Goal: Information Seeking & Learning: Learn about a topic

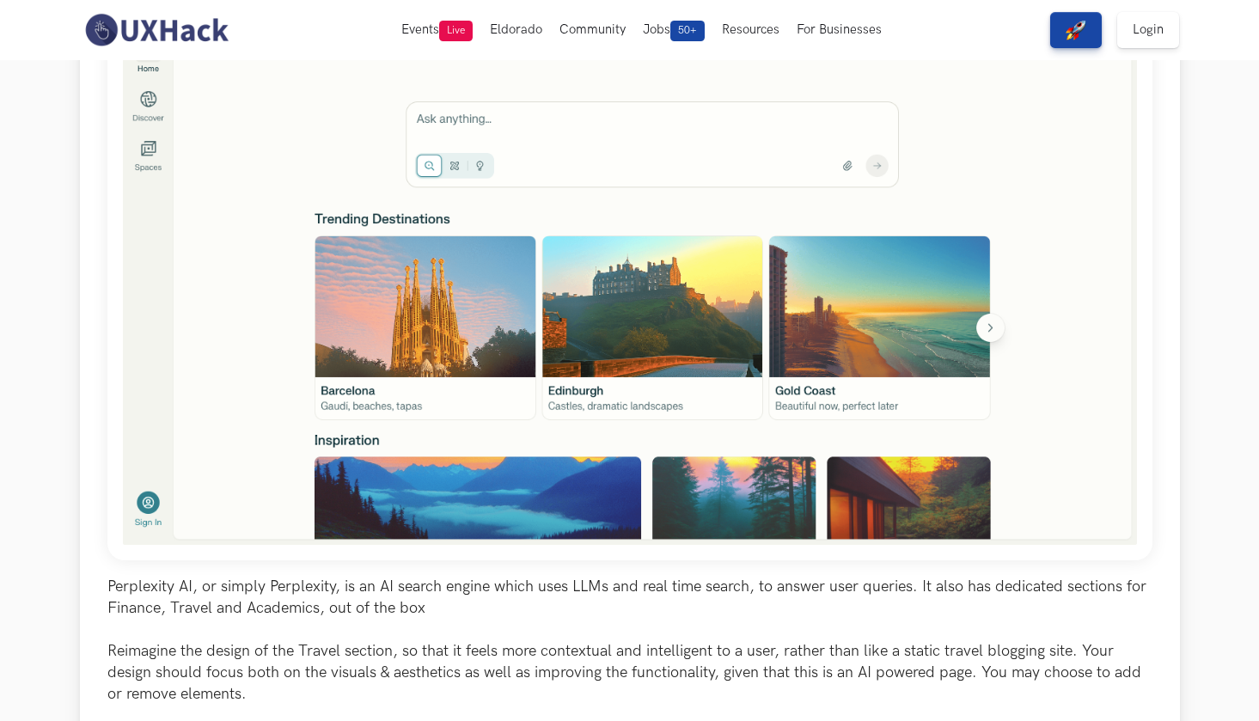
scroll to position [364, 0]
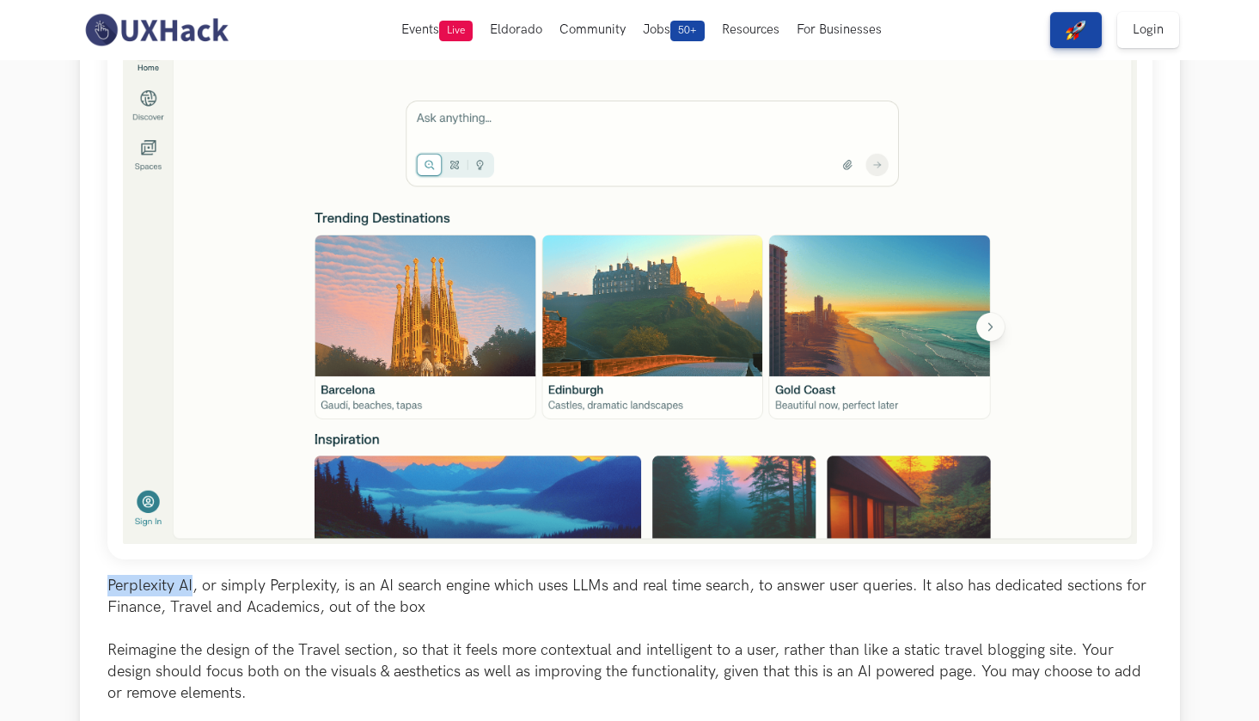
drag, startPoint x: 193, startPoint y: 591, endPoint x: 333, endPoint y: 572, distance: 140.5
click at [333, 572] on div "Perplexity AI, or simply Perplexity, is an AI search engine which uses LLMs and…" at bounding box center [629, 321] width 1045 height 854
click at [328, 580] on p "Perplexity AI, or simply Perplexity, is an AI search engine which uses LLMs and…" at bounding box center [629, 662] width 1045 height 174
drag, startPoint x: 238, startPoint y: 584, endPoint x: 291, endPoint y: 591, distance: 53.0
click at [291, 591] on p "Perplexity AI, or simply Perplexity, is an AI search engine which uses LLMs and…" at bounding box center [629, 662] width 1045 height 174
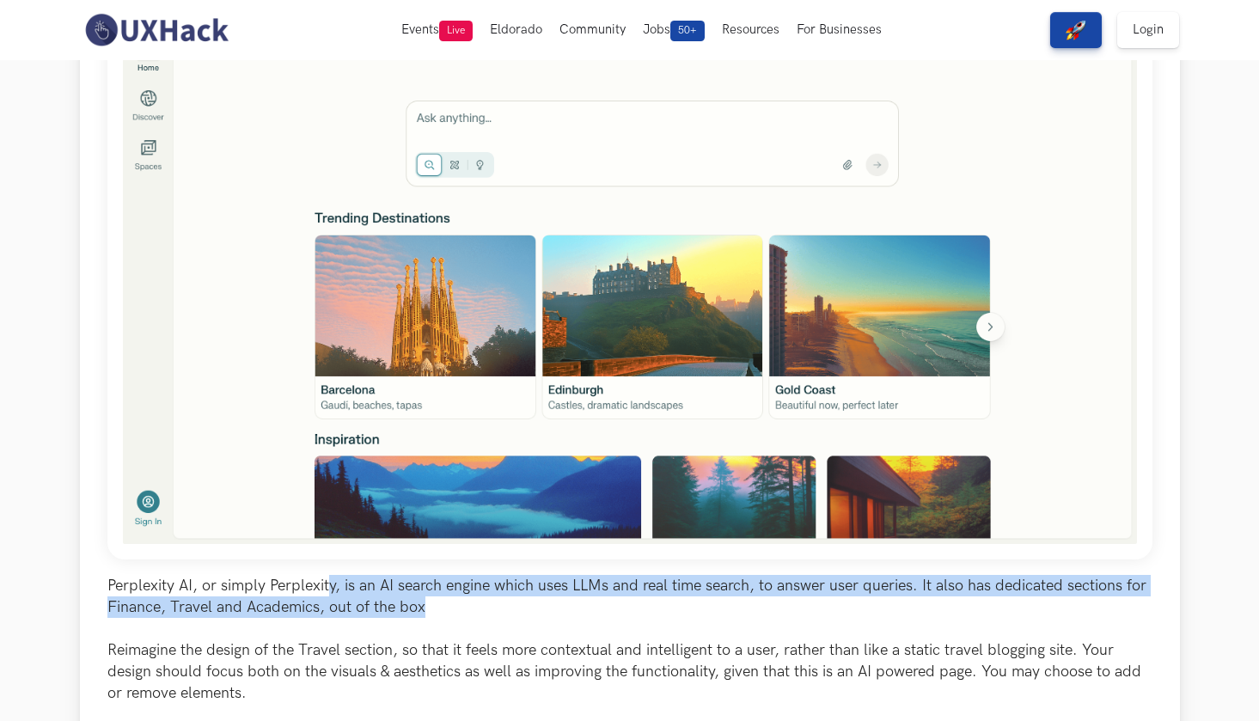
drag, startPoint x: 333, startPoint y: 588, endPoint x: 605, endPoint y: 600, distance: 272.7
click at [605, 600] on p "Perplexity AI, or simply Perplexity, is an AI search engine which uses LLMs and…" at bounding box center [629, 662] width 1045 height 174
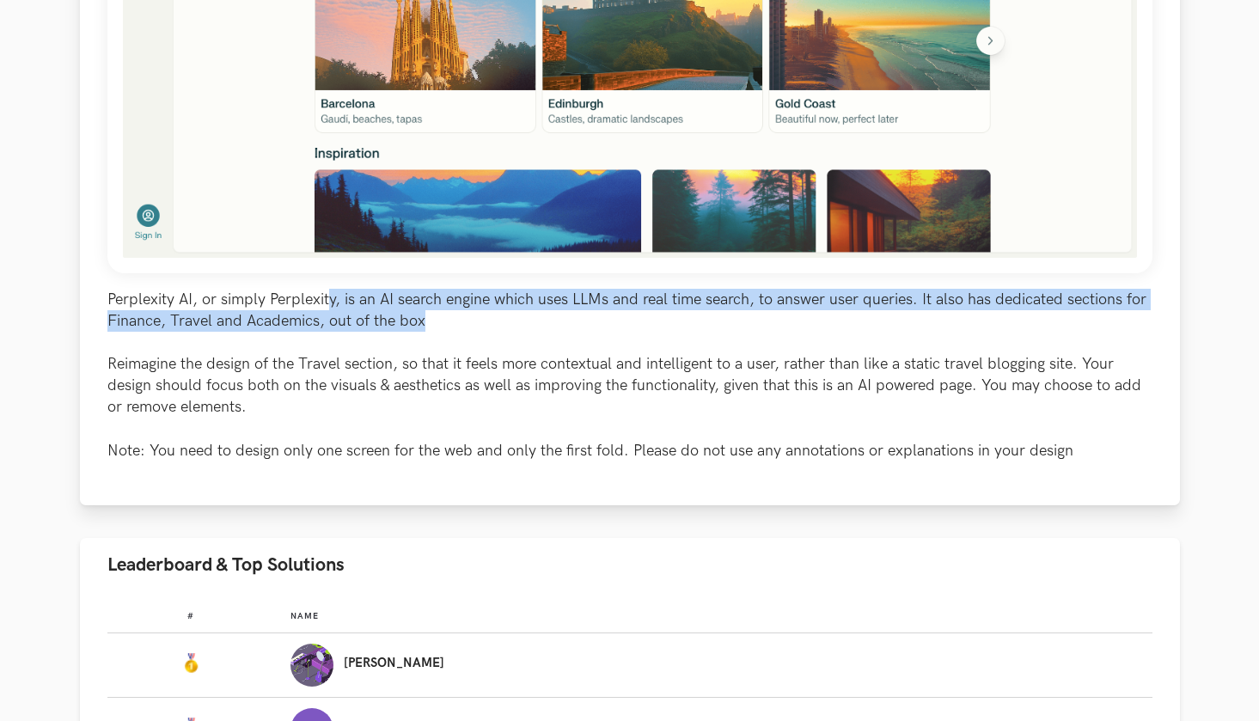
scroll to position [792, 0]
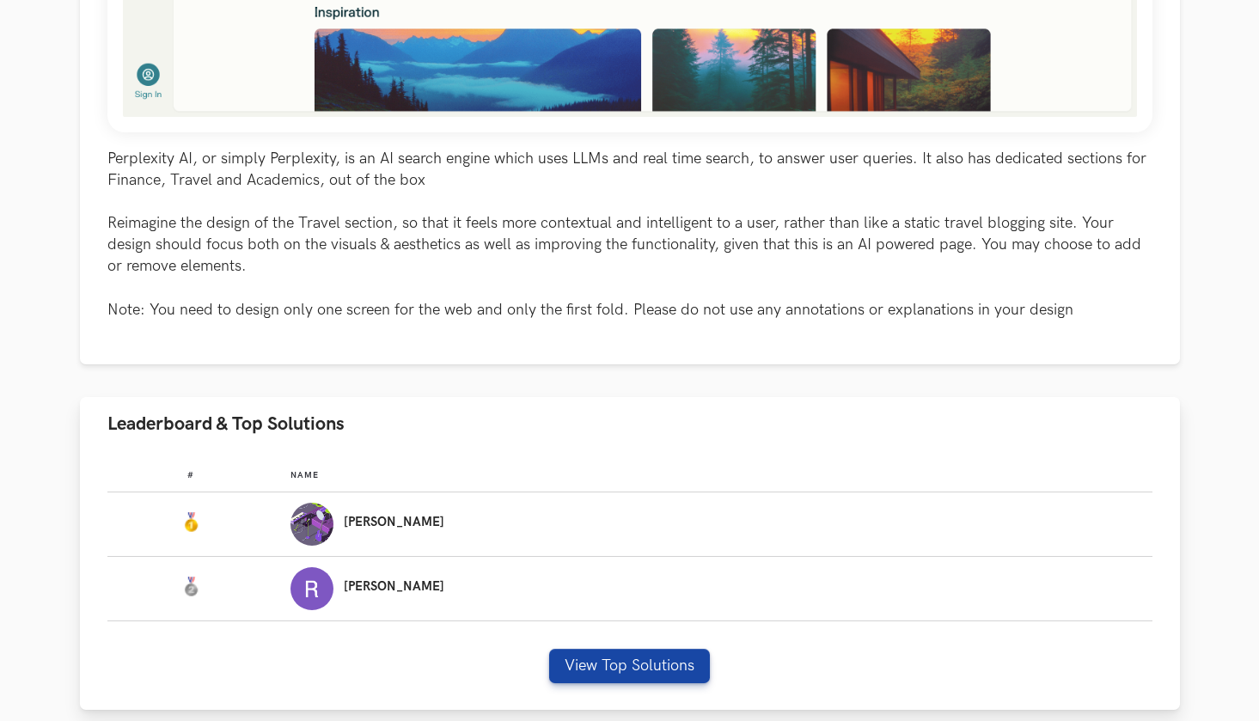
click at [444, 523] on p "[PERSON_NAME]" at bounding box center [394, 523] width 101 height 14
click at [334, 526] on img "Leaderboard" at bounding box center [312, 524] width 43 height 43
click at [650, 673] on button "View Top Solutions" at bounding box center [629, 666] width 161 height 34
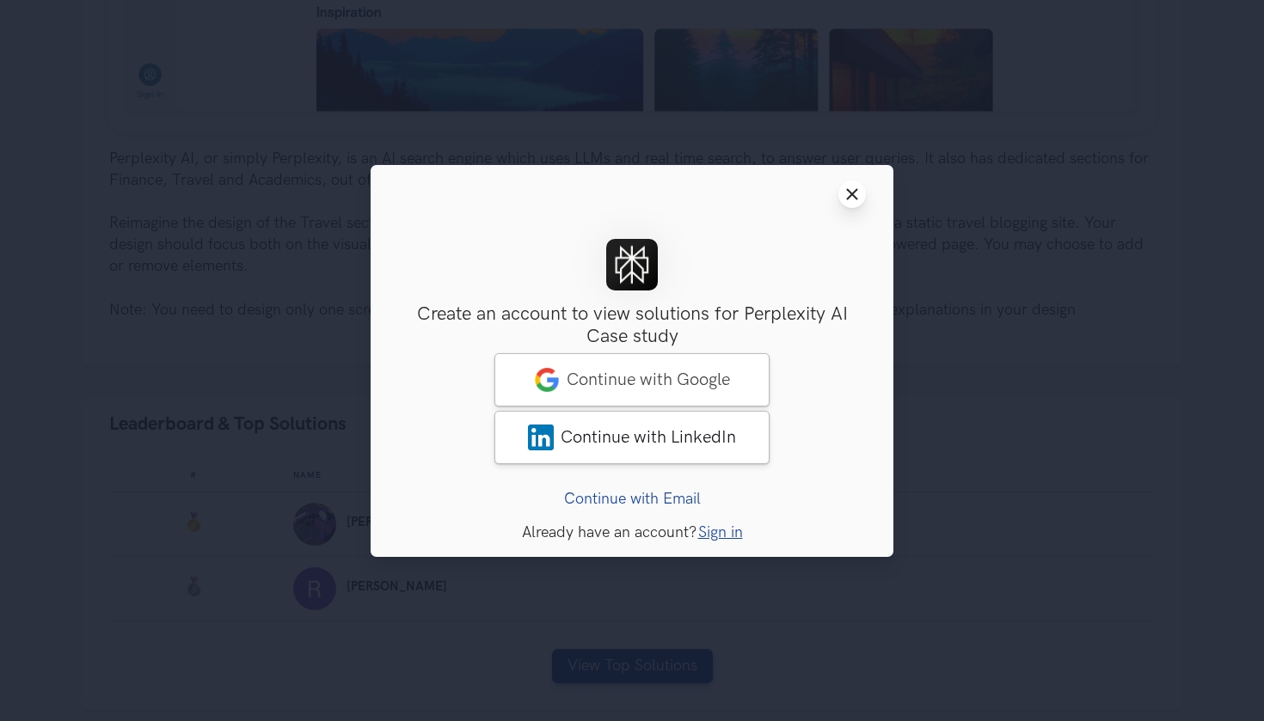
click at [853, 199] on icon "Close modal window" at bounding box center [852, 194] width 14 height 14
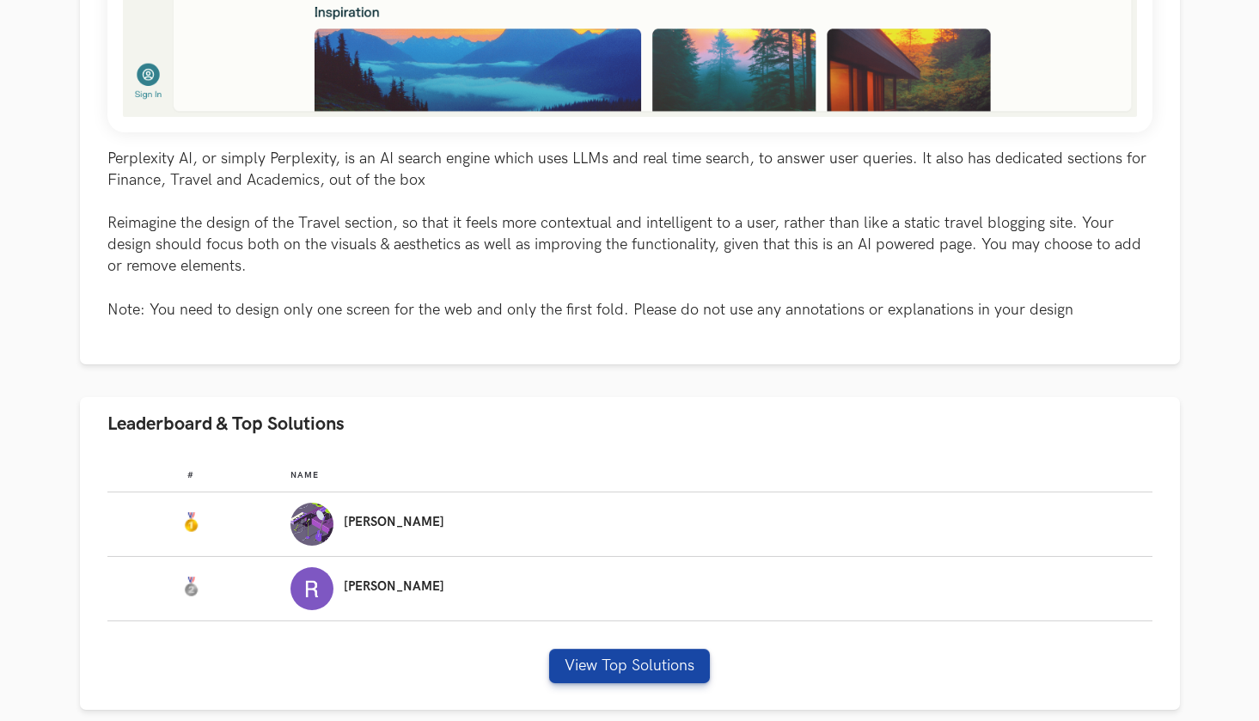
scroll to position [187, 0]
